Goal: Task Accomplishment & Management: Use online tool/utility

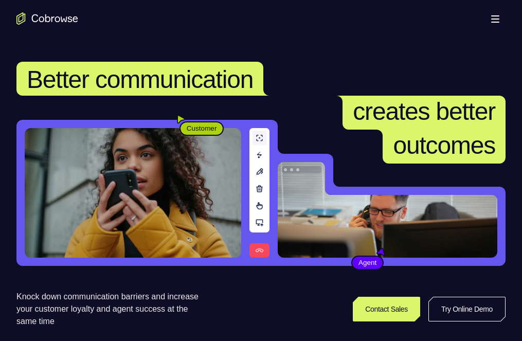
click at [462, 296] on link "Try Online Demo" at bounding box center [407, 308] width 188 height 25
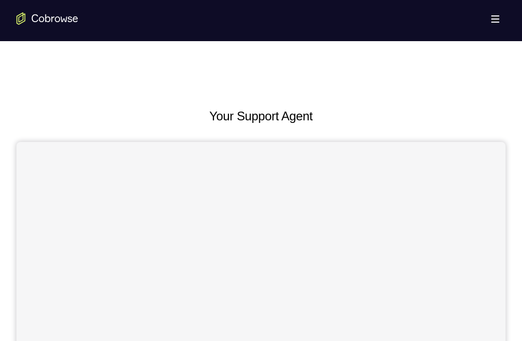
scroll to position [51, 0]
